Goal: Check status: Check status

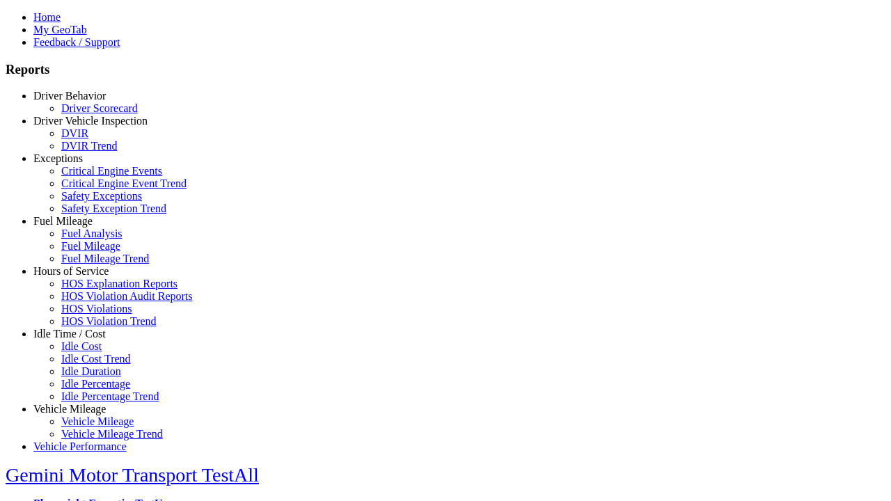
click at [80, 102] on link "Driver Behavior" at bounding box center [69, 96] width 72 height 12
click at [90, 113] on link "Driver Scorecard" at bounding box center [99, 107] width 77 height 12
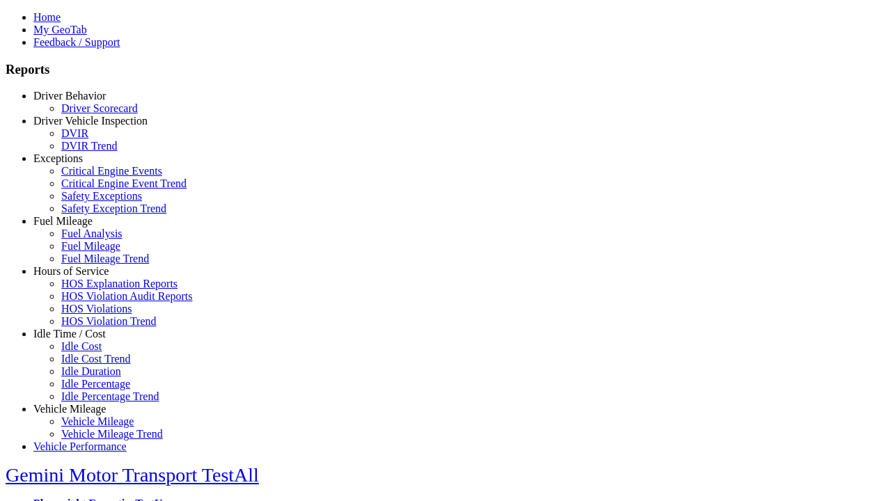
scroll to position [291, 0]
